Goal: Task Accomplishment & Management: Use online tool/utility

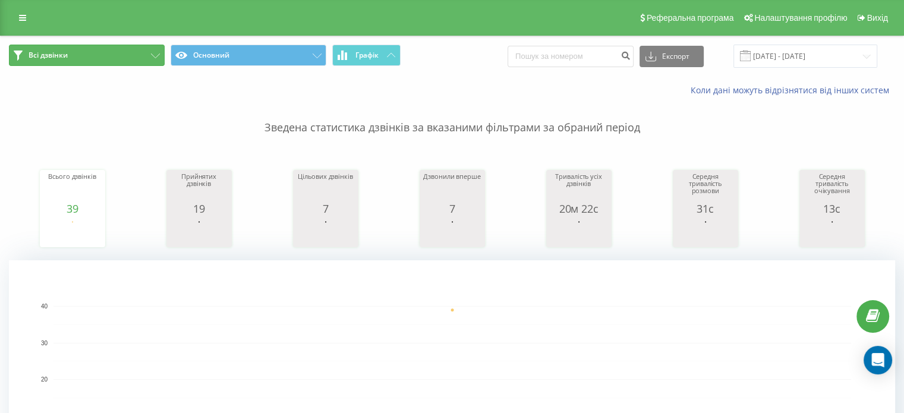
click at [45, 55] on span "Всі дзвінки" at bounding box center [48, 55] width 39 height 10
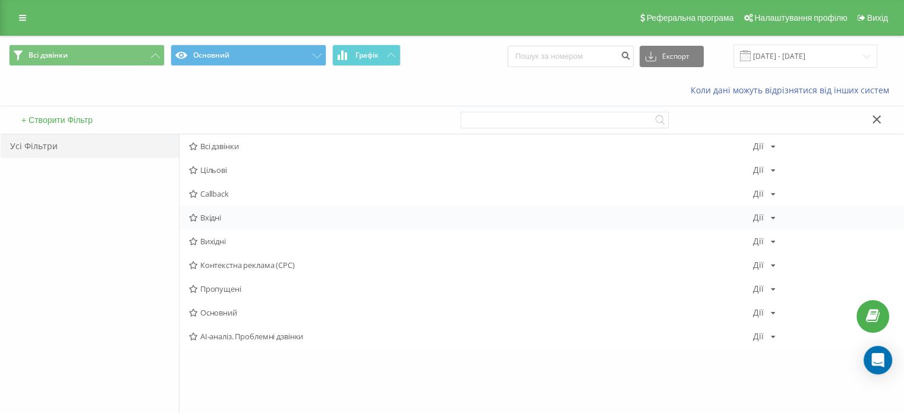
click at [240, 211] on div "Вхідні Дії Редагувати Копіювати Видалити За замовчуванням Поділитися" at bounding box center [541, 218] width 724 height 24
click at [241, 215] on span "Вхідні" at bounding box center [471, 217] width 564 height 8
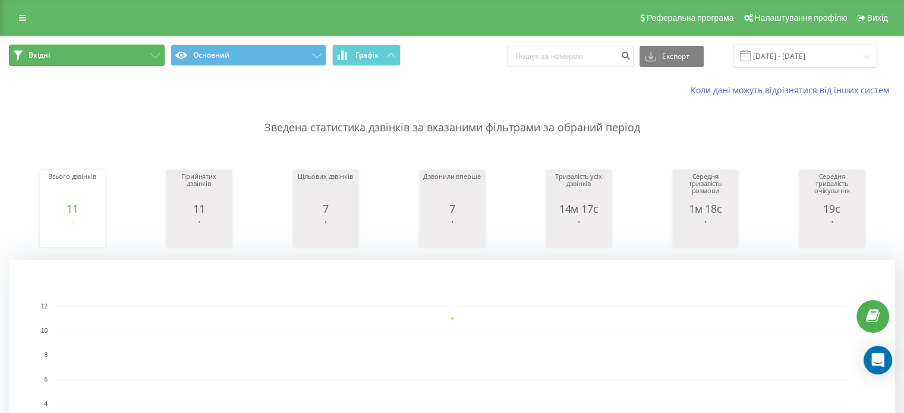
click at [67, 57] on button "Вхідні" at bounding box center [87, 55] width 156 height 21
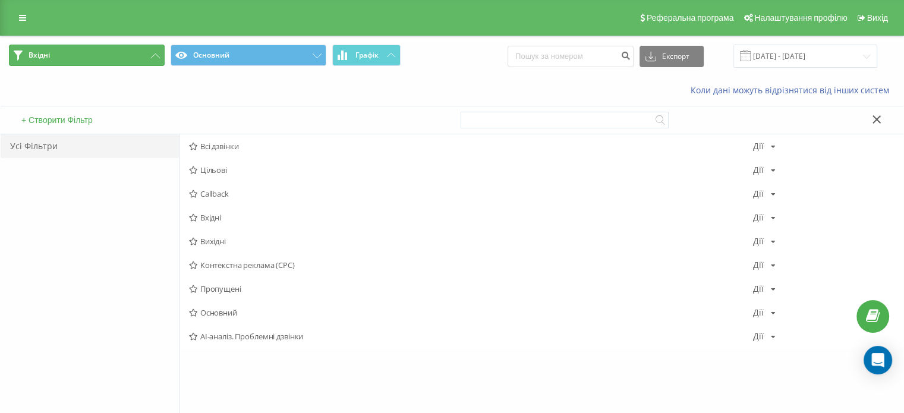
click at [96, 55] on button "Вхідні" at bounding box center [87, 55] width 156 height 21
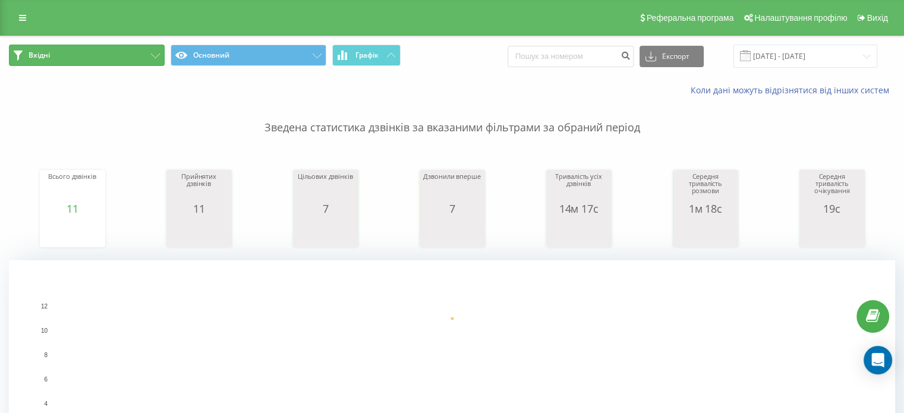
click at [99, 61] on button "Вхідні" at bounding box center [87, 55] width 156 height 21
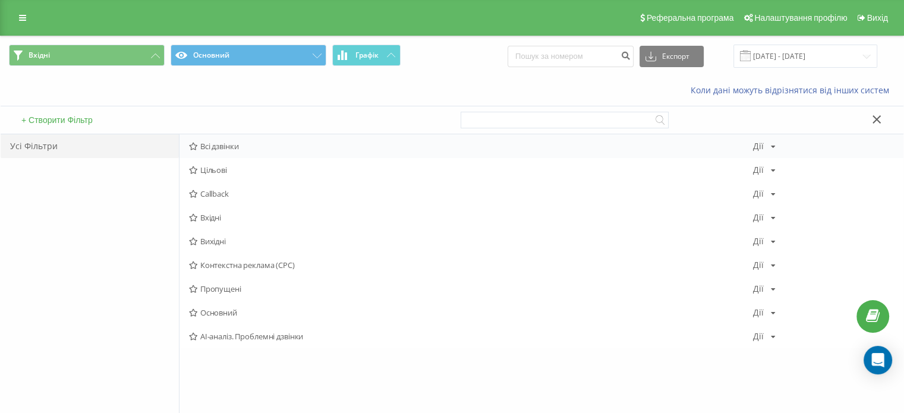
click at [235, 149] on span "Всі дзвінки" at bounding box center [471, 146] width 564 height 8
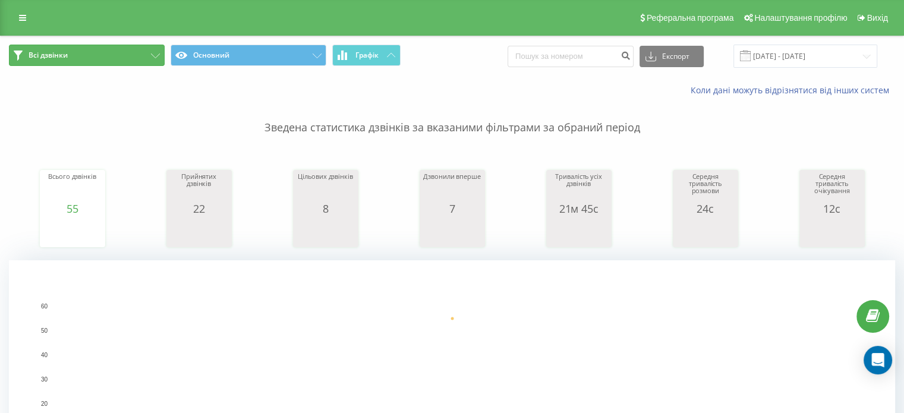
drag, startPoint x: 0, startPoint y: 0, endPoint x: 61, endPoint y: 60, distance: 85.7
click at [61, 60] on button "Всі дзвінки" at bounding box center [87, 55] width 156 height 21
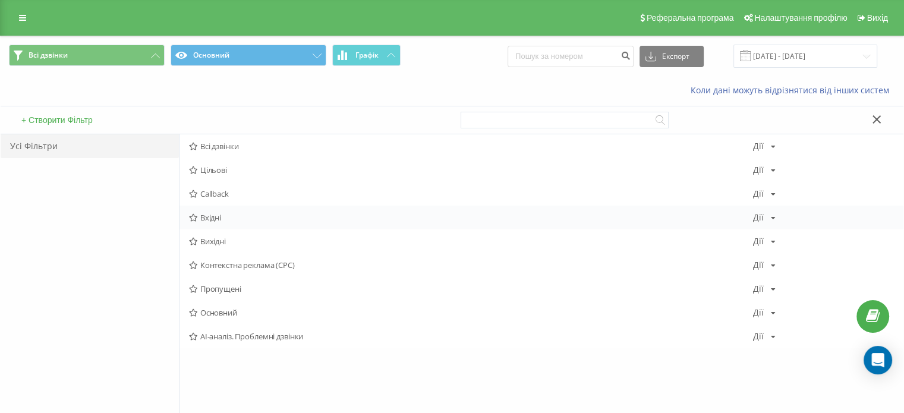
click at [238, 217] on span "Вхідні" at bounding box center [471, 217] width 564 height 8
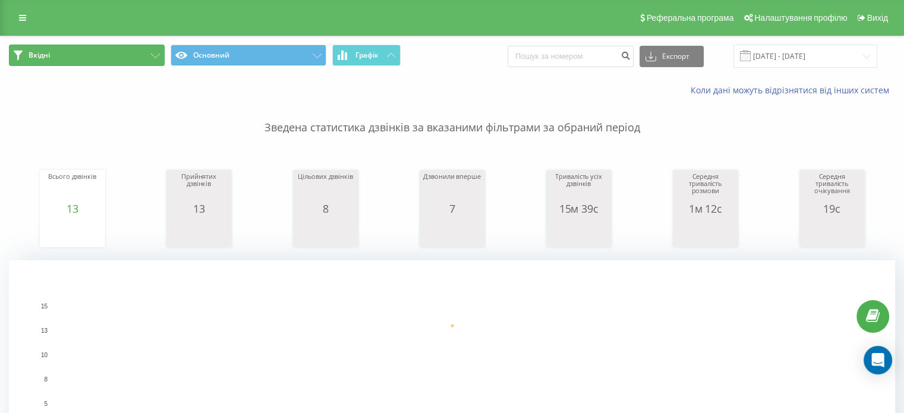
click at [61, 52] on button "Вхідні" at bounding box center [87, 55] width 156 height 21
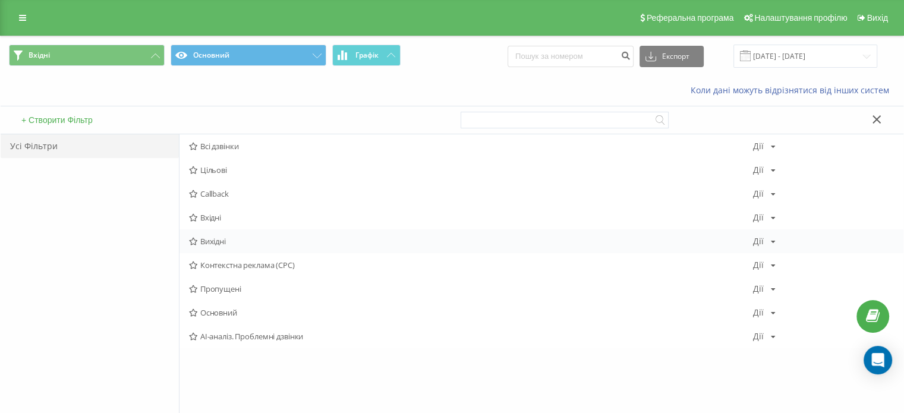
click at [240, 235] on div "Вихідні [PERSON_NAME] Копіювати Видалити За замовчуванням Поділитися" at bounding box center [541, 241] width 724 height 24
click at [230, 241] on span "Вихідні" at bounding box center [471, 241] width 564 height 8
